Goal: Navigation & Orientation: Find specific page/section

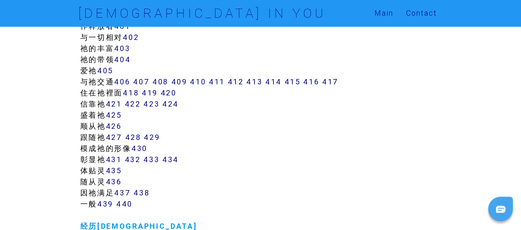
scroll to position [1938, 0]
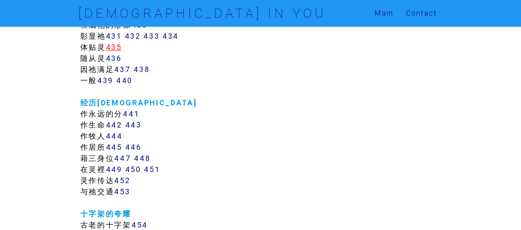
click at [117, 47] on link "435" at bounding box center [114, 46] width 16 height 9
click at [114, 58] on link "436" at bounding box center [114, 58] width 16 height 9
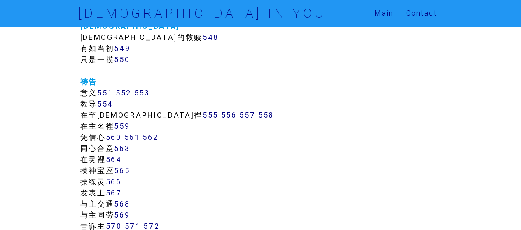
scroll to position [3050, 0]
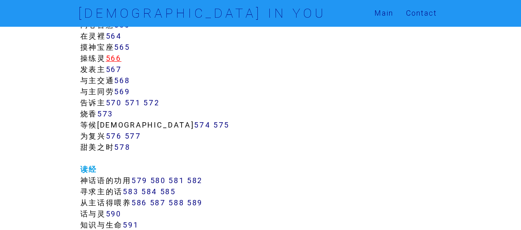
click at [114, 60] on link "566" at bounding box center [114, 58] width 16 height 9
click at [139, 177] on link "579" at bounding box center [139, 180] width 16 height 9
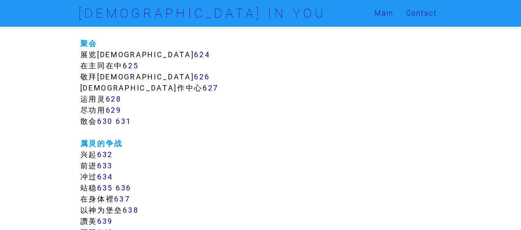
scroll to position [3544, 0]
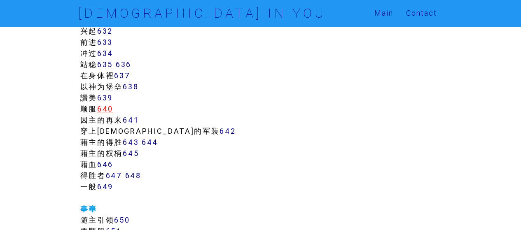
click at [112, 108] on link "640" at bounding box center [105, 108] width 16 height 9
click at [219, 130] on link "642" at bounding box center [227, 130] width 16 height 9
click at [219, 132] on link "642" at bounding box center [227, 130] width 16 height 9
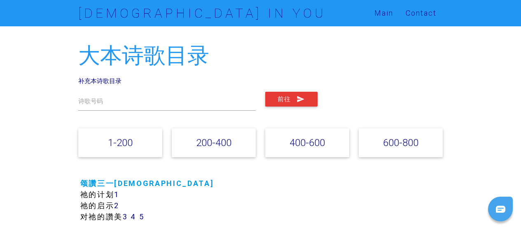
scroll to position [1691, 0]
